Goal: Task Accomplishment & Management: Use online tool/utility

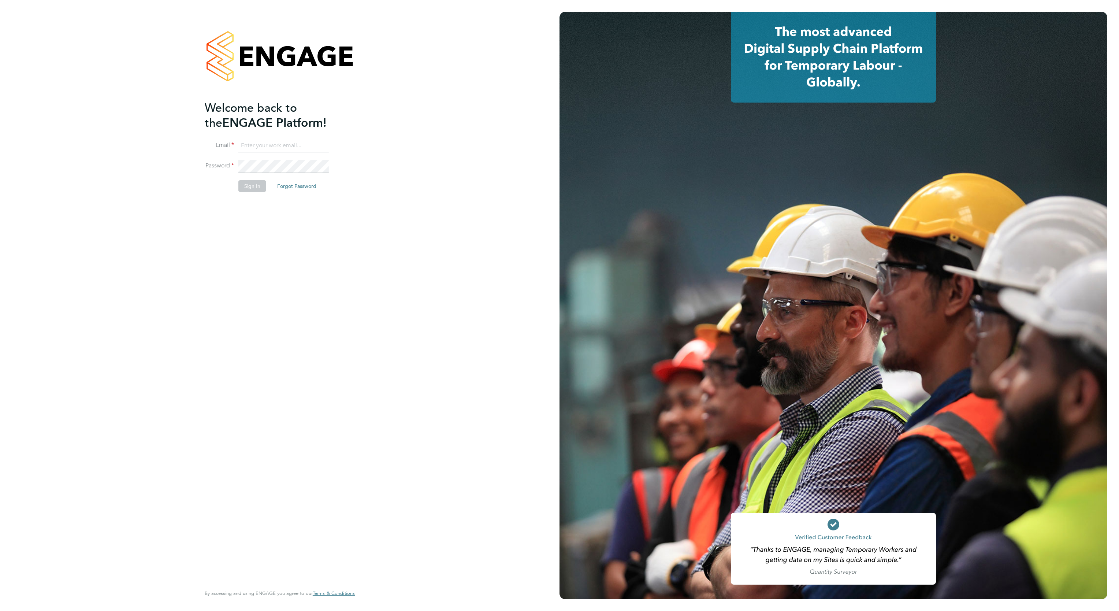
type input "[EMAIL_ADDRESS][DOMAIN_NAME]"
click at [252, 186] on button "Sign In" at bounding box center [252, 186] width 28 height 12
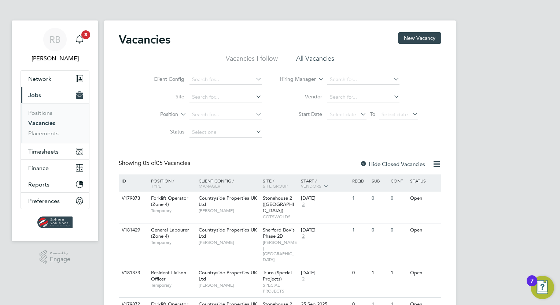
drag, startPoint x: 1084, startPoint y: 0, endPoint x: 0, endPoint y: 266, distance: 1116.4
click at [0, 266] on html "RB Rob Bennett Notifications 3 Applications: Network Team Members Businesses Si…" at bounding box center [280, 197] width 560 height 395
click at [47, 153] on span "Timesheets" at bounding box center [43, 151] width 30 height 7
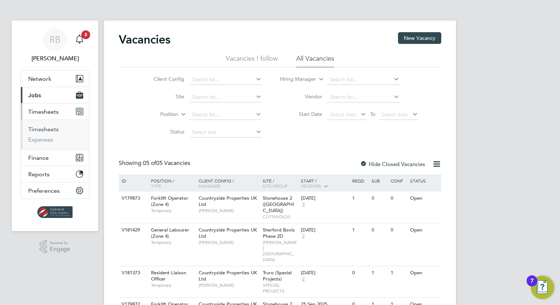
click at [50, 128] on link "Timesheets" at bounding box center [43, 129] width 30 height 7
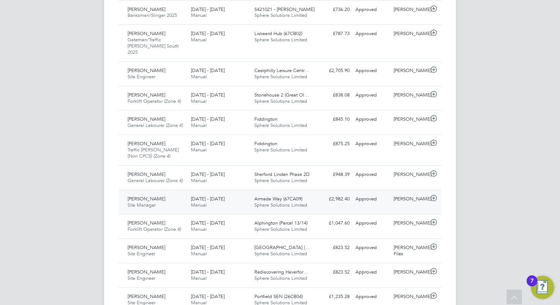
click at [158, 196] on span "Simon Downey" at bounding box center [146, 199] width 38 height 6
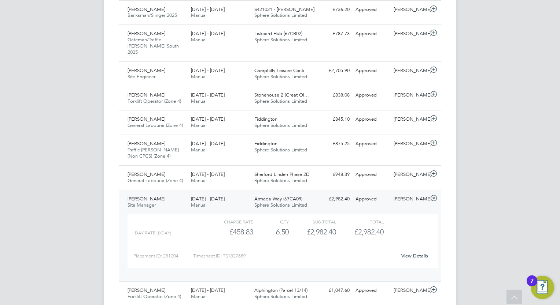
click at [423, 253] on link "View Details" at bounding box center [414, 256] width 27 height 6
